Goal: Transaction & Acquisition: Obtain resource

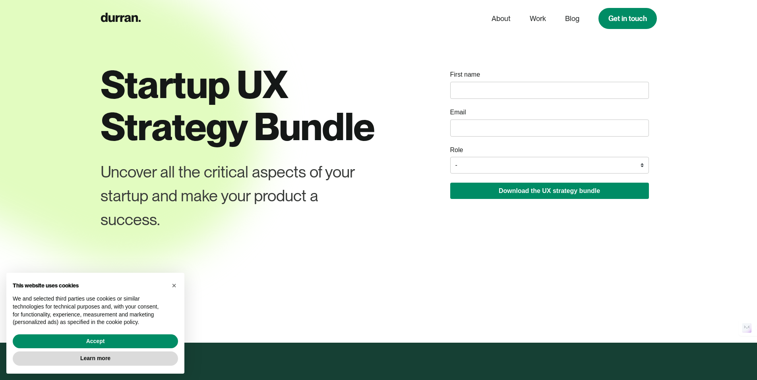
click at [547, 83] on input "name" at bounding box center [549, 90] width 199 height 17
type input "Tirth"
type input "htkj10@gmail.com"
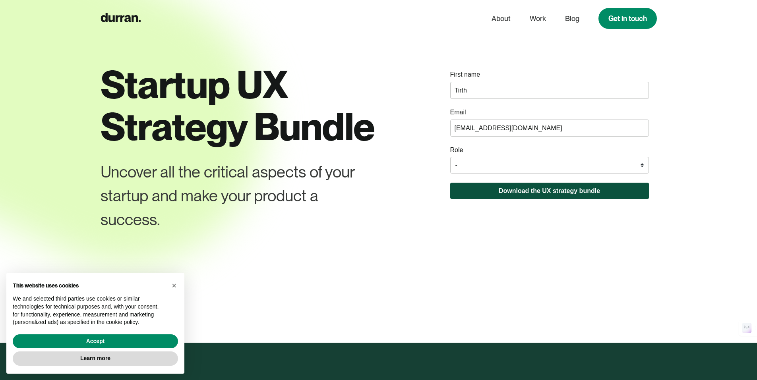
click at [528, 183] on button "Download the UX strategy bundle" at bounding box center [549, 191] width 199 height 16
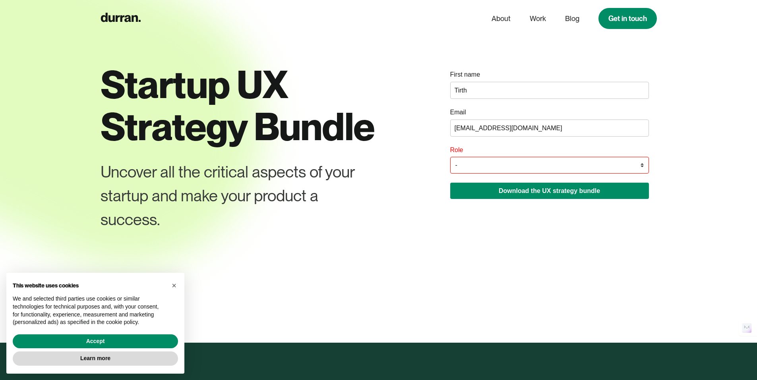
click at [518, 163] on select "- Founder / Co-founder C-suite / VP / Manager Designer Developer Other" at bounding box center [549, 165] width 199 height 17
select select "Designer"
click at [450, 157] on select "- Founder / Co-founder C-suite / VP / Manager Designer Developer Other" at bounding box center [549, 165] width 199 height 17
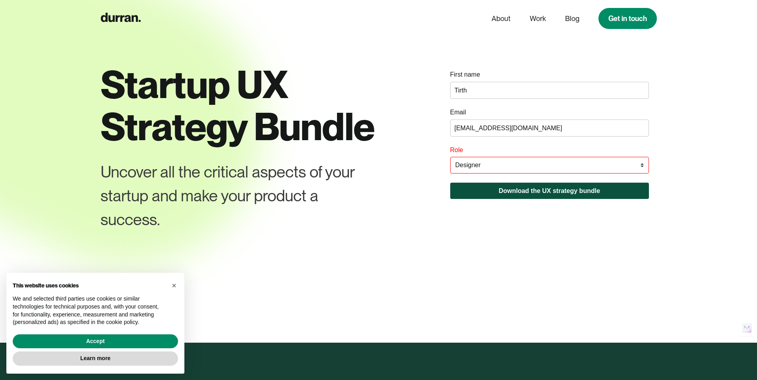
click at [502, 193] on button "Download the UX strategy bundle" at bounding box center [549, 191] width 199 height 16
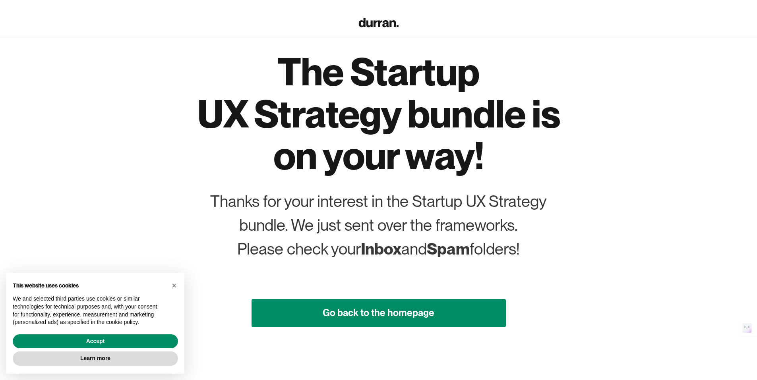
drag, startPoint x: 455, startPoint y: 328, endPoint x: 458, endPoint y: 353, distance: 24.8
click at [458, 353] on div "The Startup UX Strategy bundle is on your way! Thanks for your interest in the …" at bounding box center [379, 183] width 382 height 366
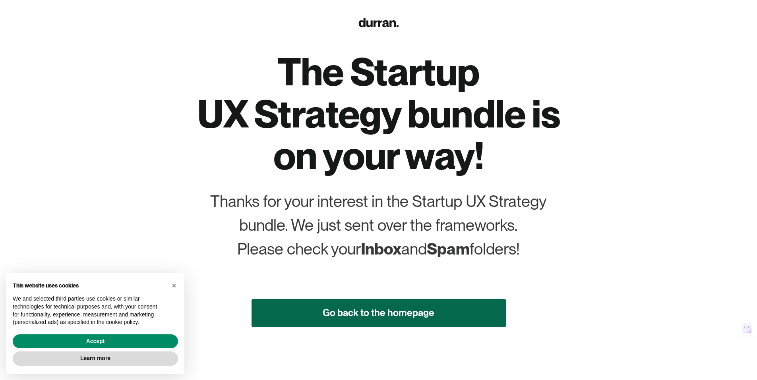
click at [450, 307] on link "Go back to the homepage" at bounding box center [379, 313] width 254 height 28
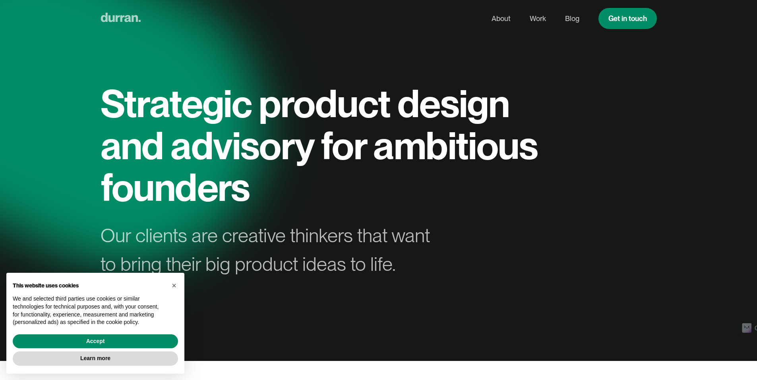
click at [117, 17] on icon "home" at bounding box center [121, 17] width 40 height 9
